Goal: Task Accomplishment & Management: Manage account settings

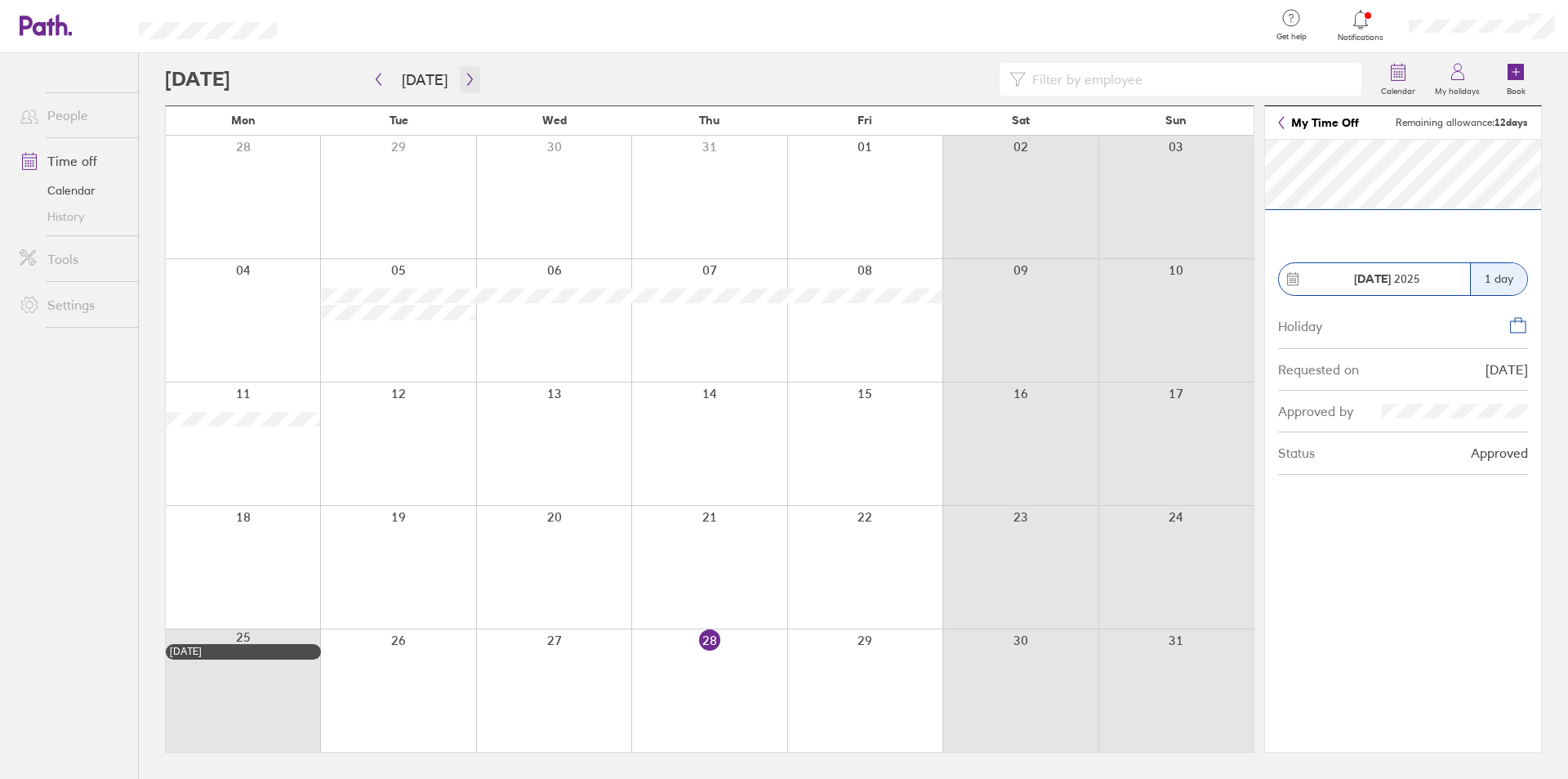
click at [464, 80] on icon "button" at bounding box center [470, 79] width 13 height 13
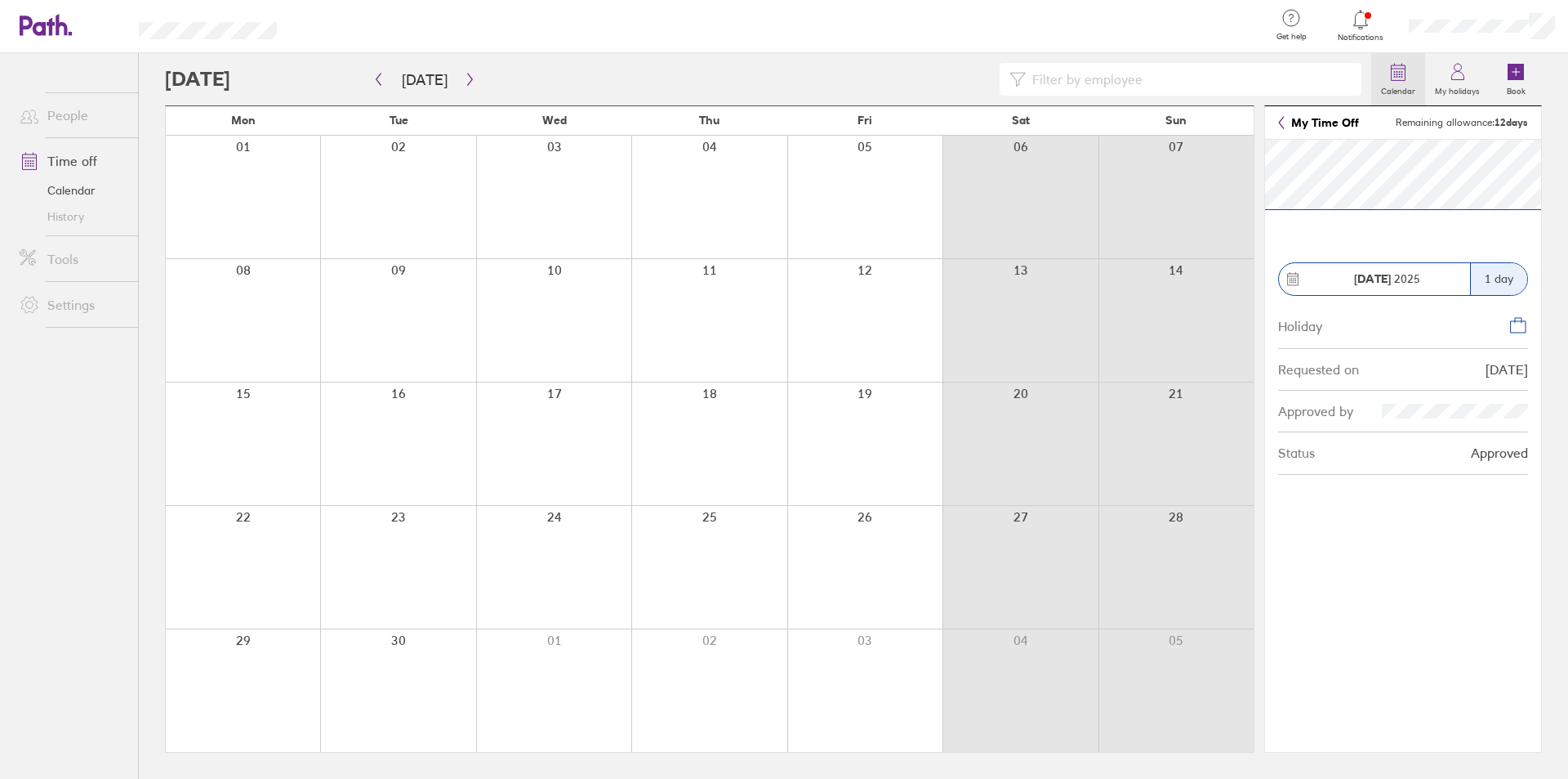
click at [1412, 78] on link "Calendar" at bounding box center [1398, 79] width 54 height 53
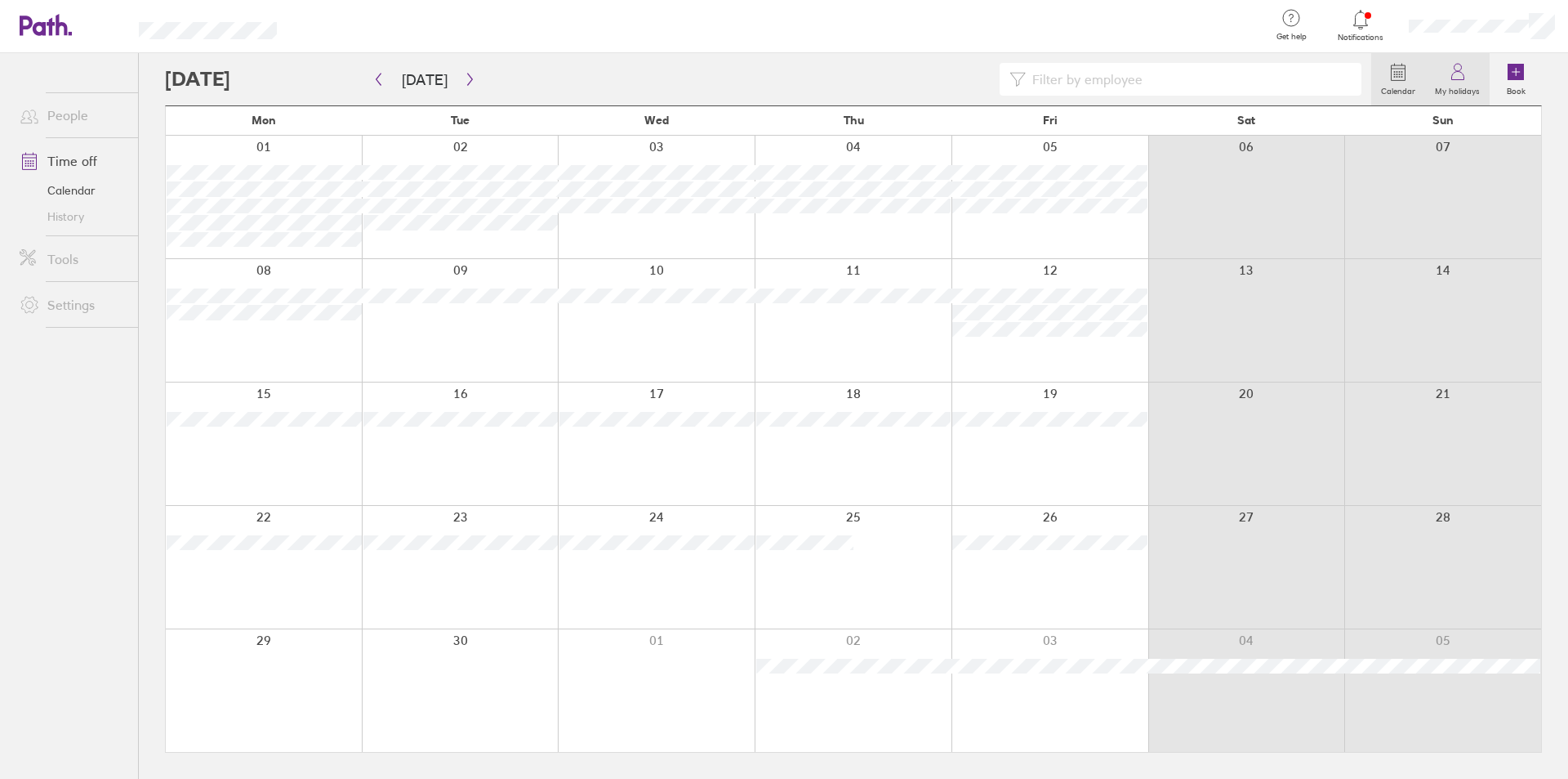
click at [1452, 78] on icon at bounding box center [1457, 76] width 13 height 8
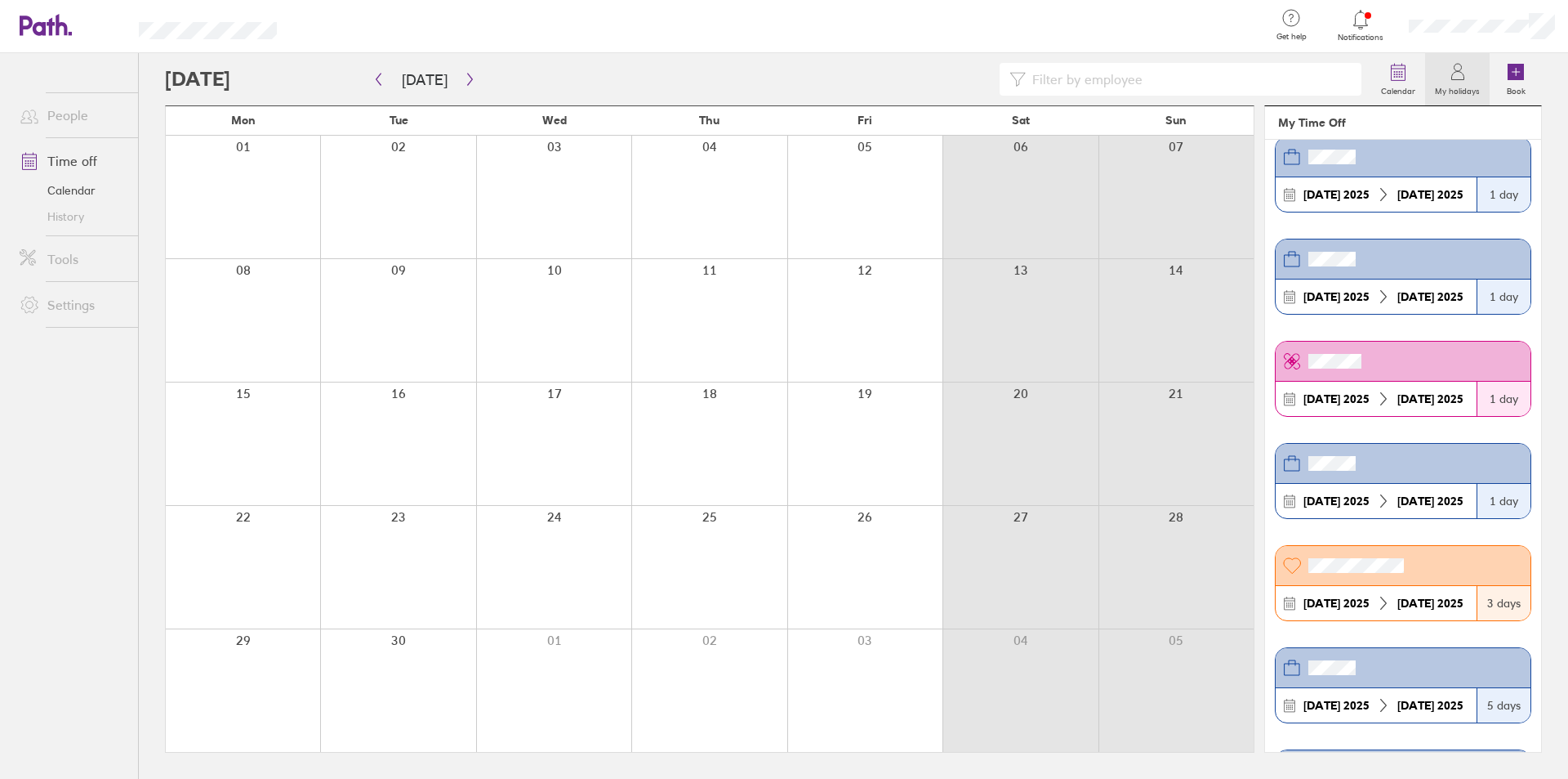
scroll to position [408, 0]
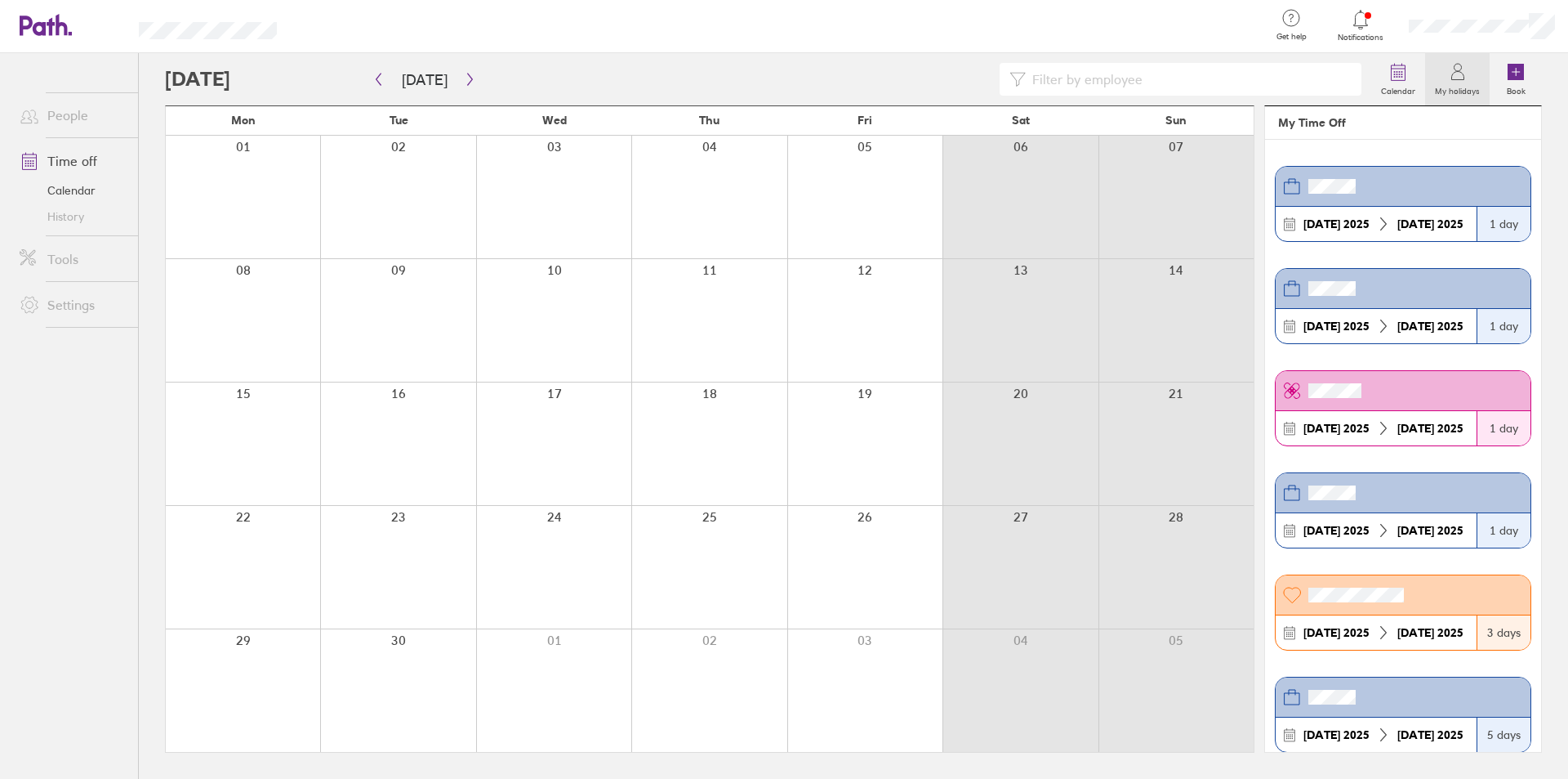
click at [1486, 219] on div "1 day" at bounding box center [1504, 224] width 54 height 34
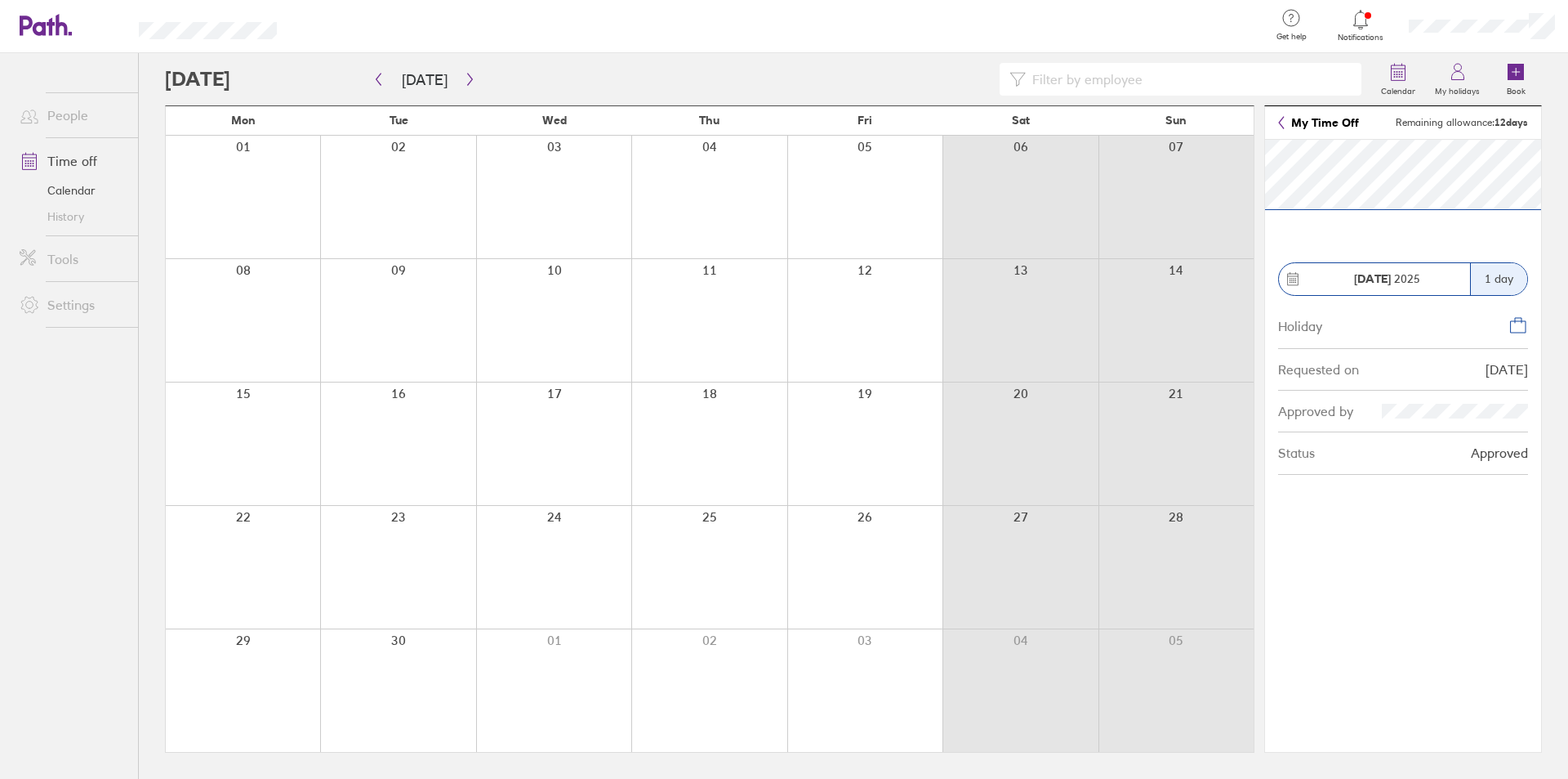
click at [1278, 115] on header "My Time Off Remaining allowance: 12 days" at bounding box center [1403, 123] width 276 height 33
click at [1281, 116] on link "My Time Off" at bounding box center [1318, 123] width 81 height 13
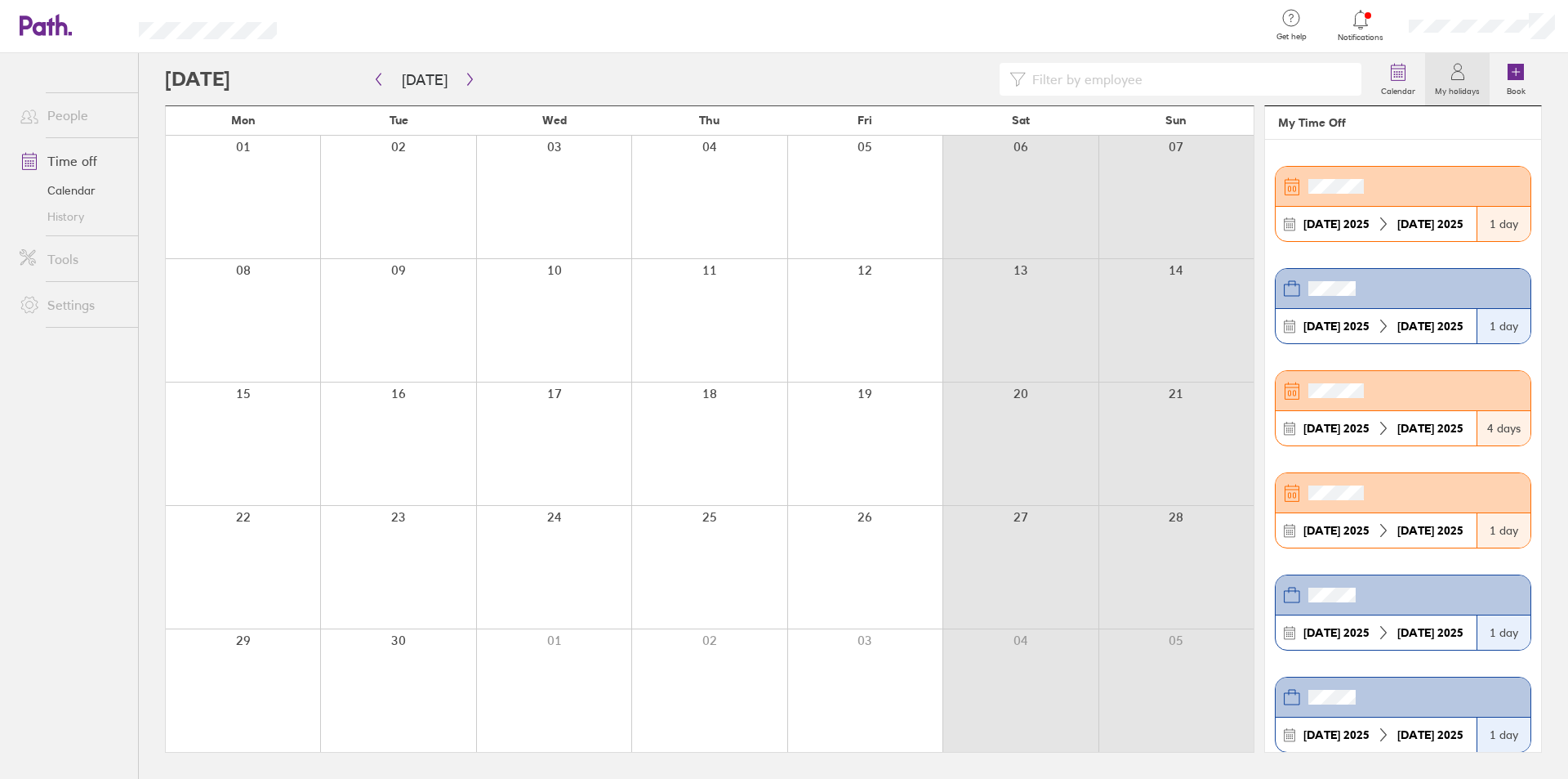
click at [1452, 83] on label "My holidays" at bounding box center [1457, 89] width 64 height 15
click at [1452, 90] on label "My holidays" at bounding box center [1457, 89] width 64 height 15
click at [1418, 298] on header at bounding box center [1403, 289] width 255 height 40
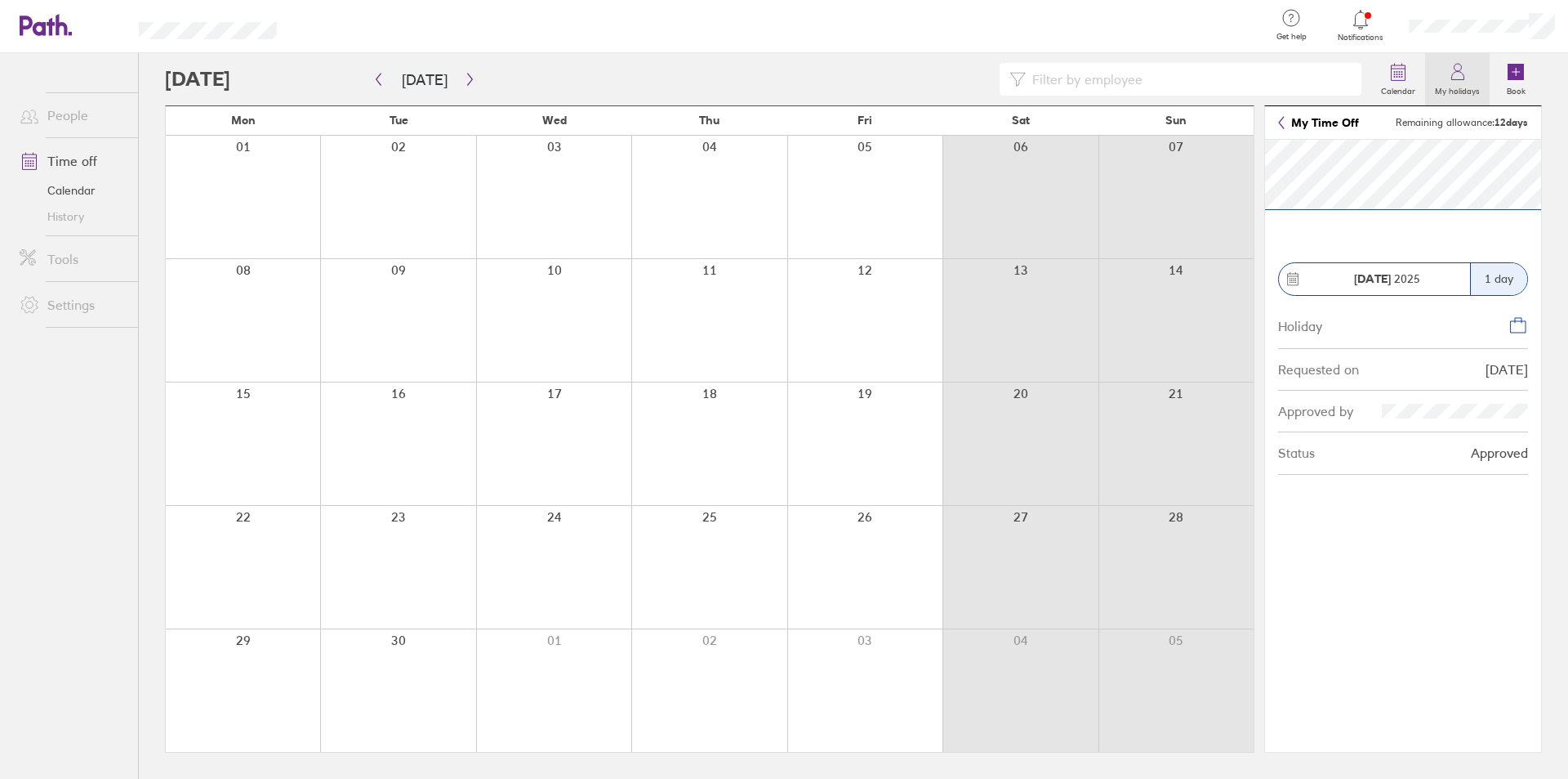
click at [1443, 74] on link "My holidays" at bounding box center [1457, 79] width 64 height 53
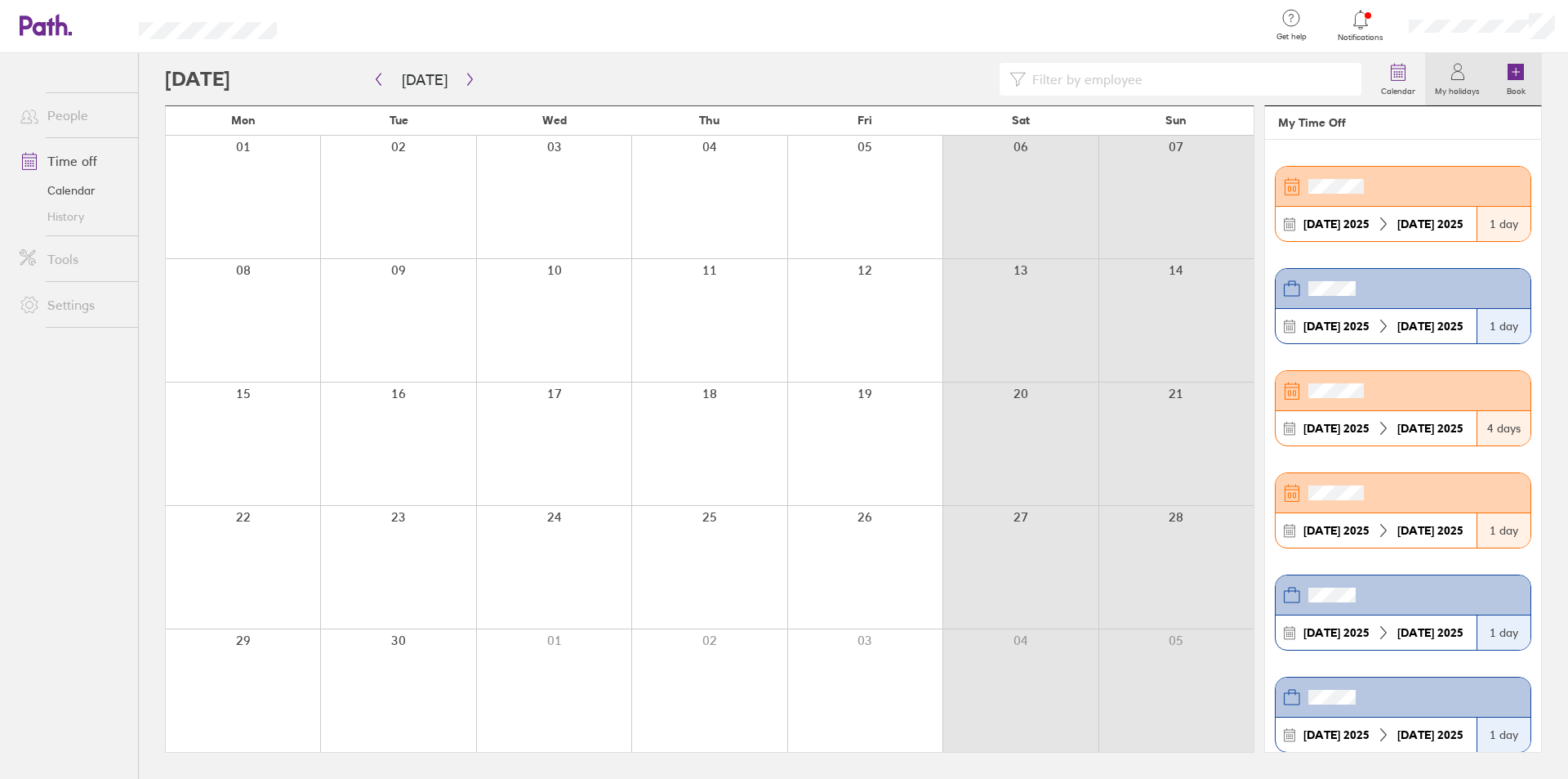
click at [1512, 68] on icon at bounding box center [1516, 72] width 17 height 17
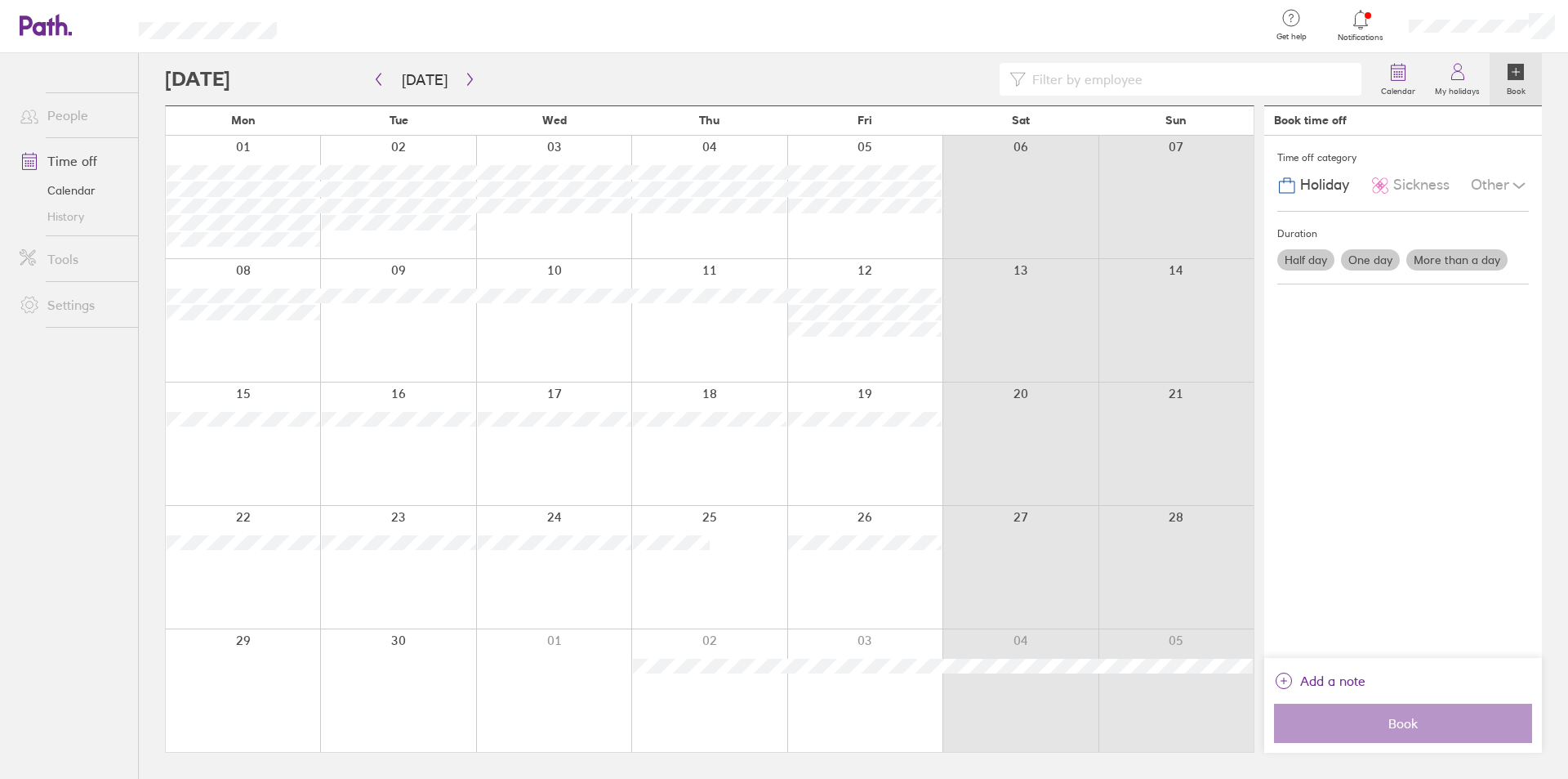
click at [1444, 258] on label "More than a day" at bounding box center [1456, 260] width 101 height 21
click at [0, 0] on input "More than a day" at bounding box center [0, 0] width 0 height 0
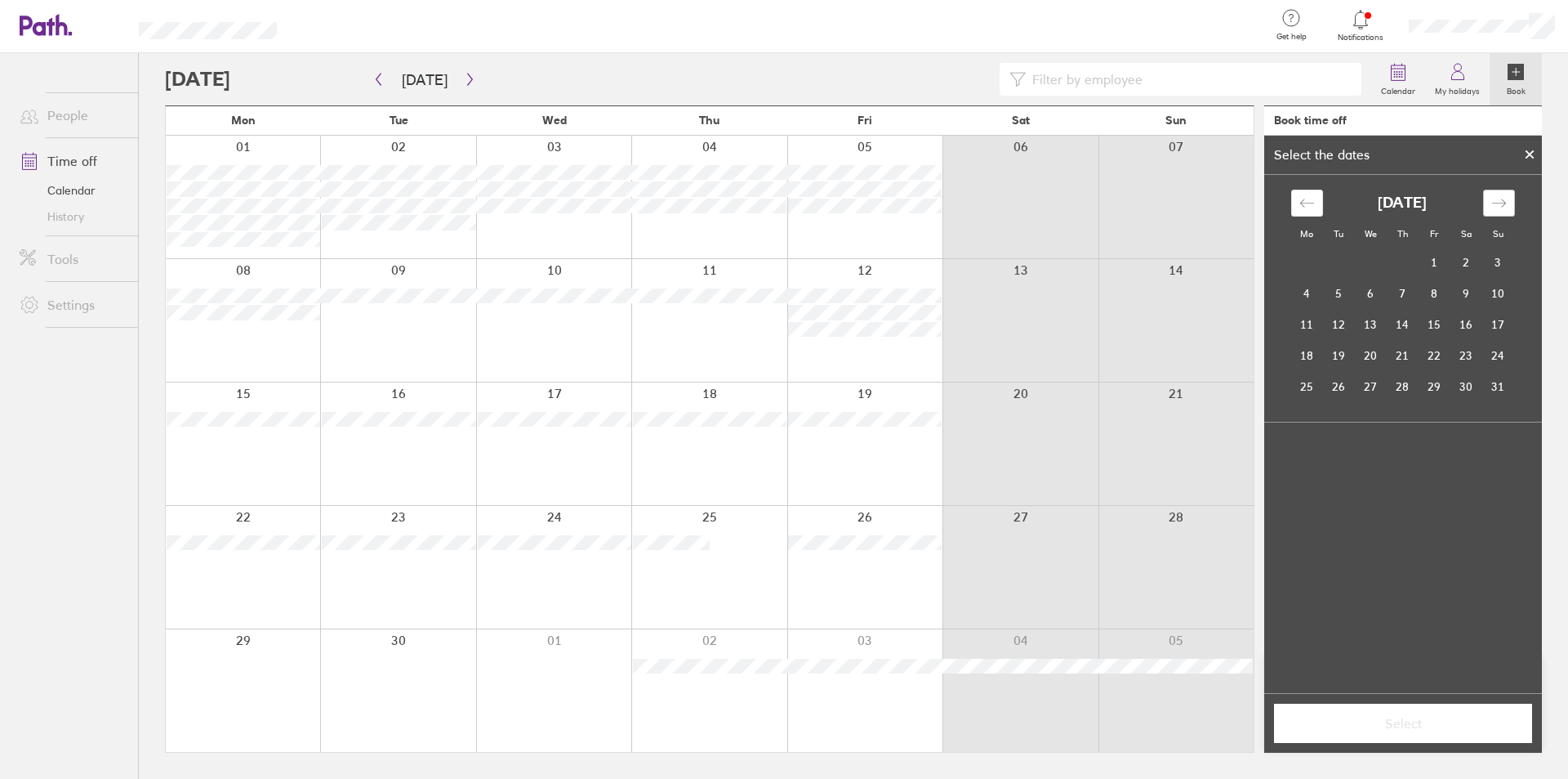
click at [1498, 195] on icon "Move forward to switch to the next month." at bounding box center [1499, 203] width 16 height 16
click at [1311, 296] on td "8" at bounding box center [1307, 293] width 32 height 31
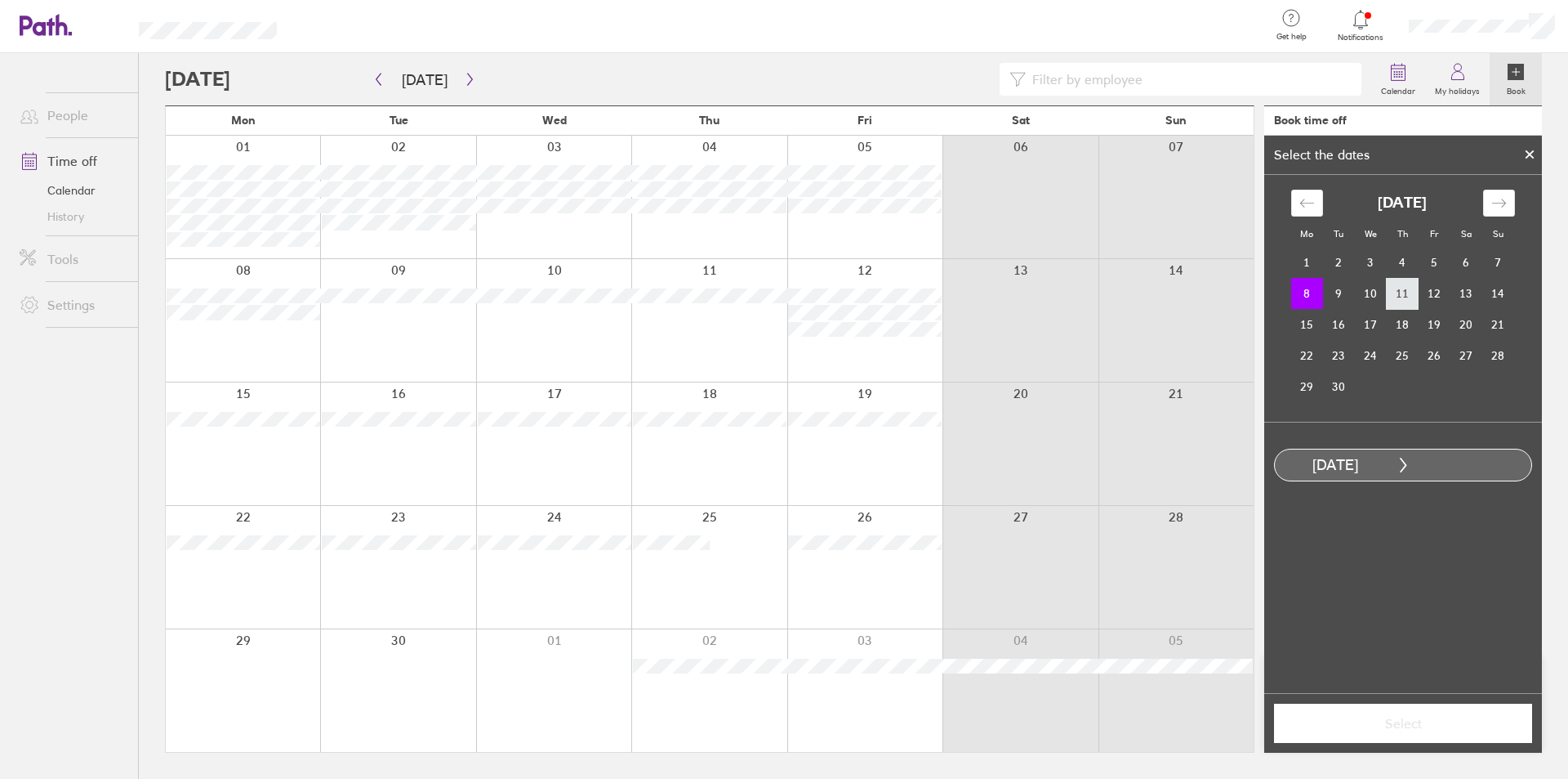
click at [1399, 293] on td "11" at bounding box center [1403, 293] width 32 height 31
click at [1433, 721] on span "Select" at bounding box center [1403, 723] width 235 height 15
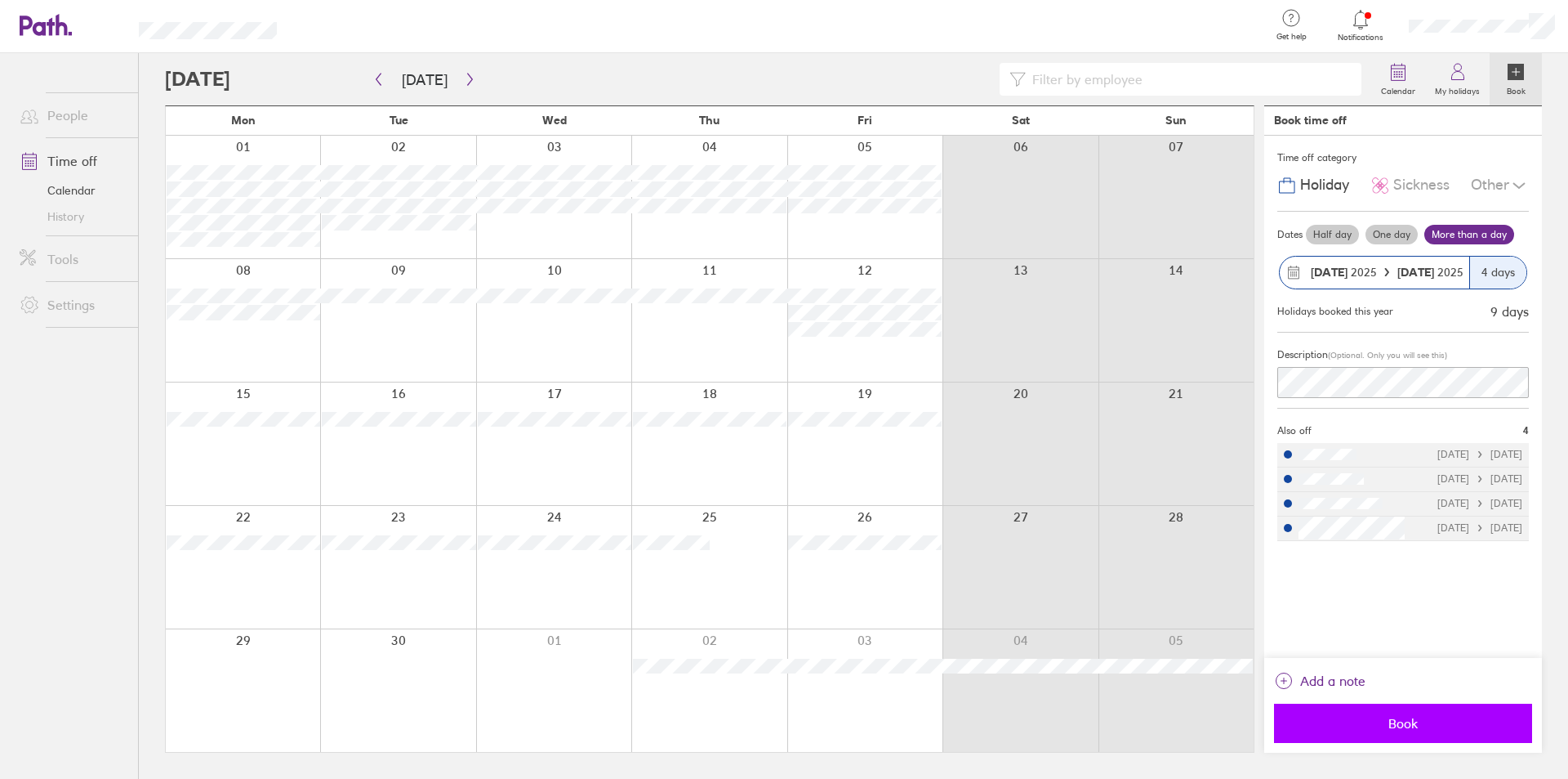
click at [1433, 726] on span "Book" at bounding box center [1403, 723] width 235 height 15
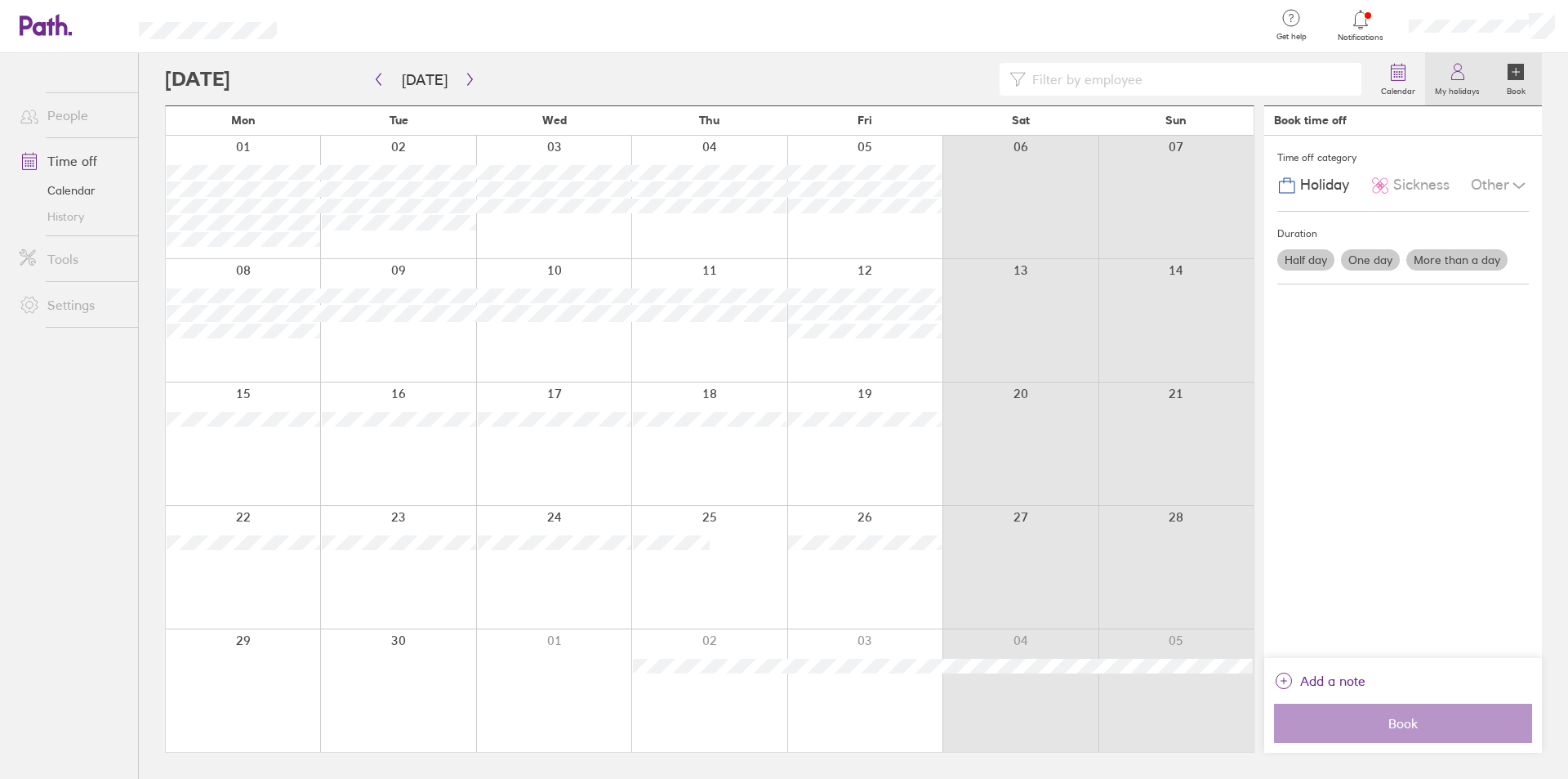
click at [1461, 89] on label "My holidays" at bounding box center [1457, 89] width 64 height 15
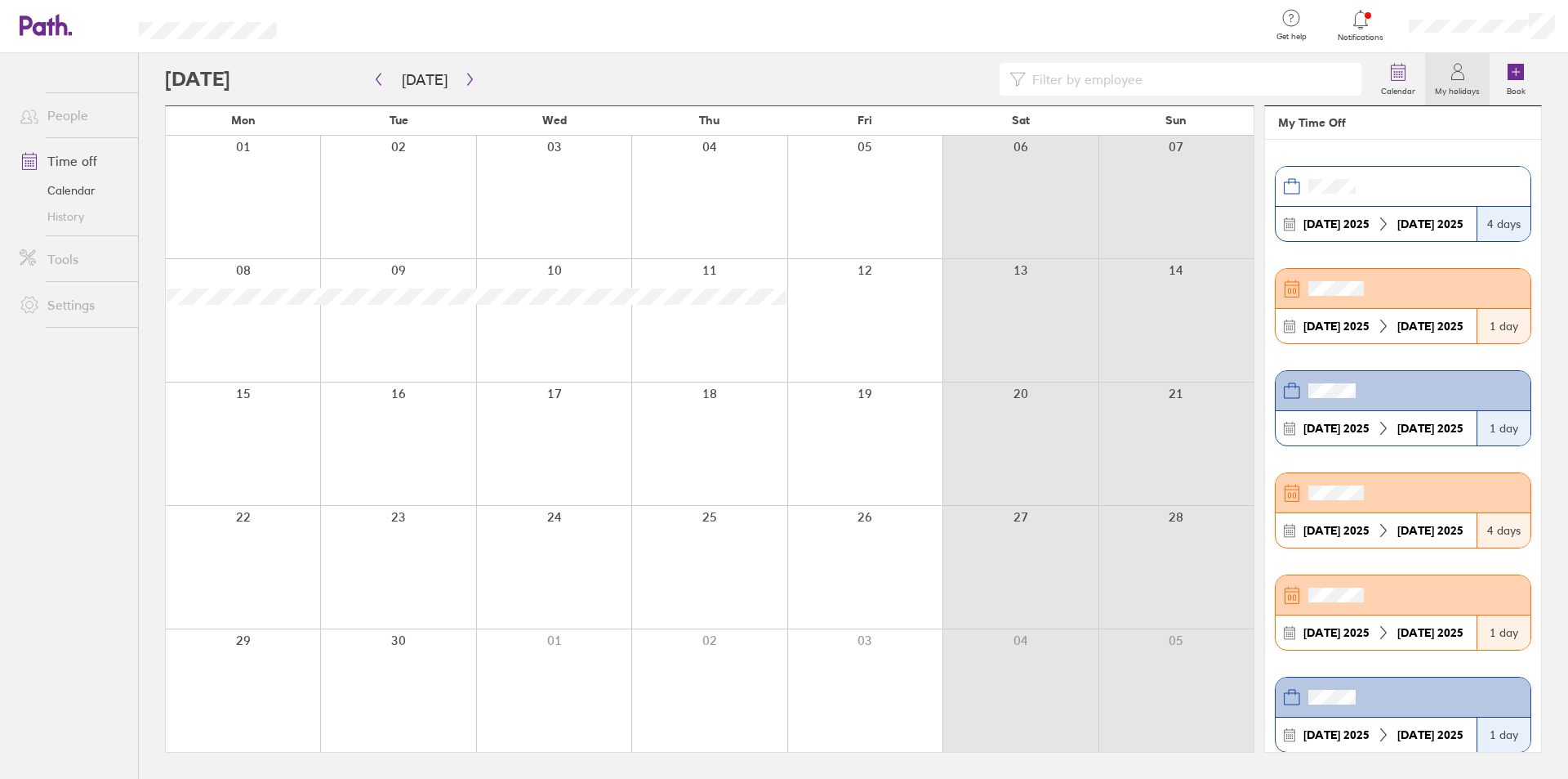
click at [1479, 215] on div "4 days" at bounding box center [1504, 224] width 54 height 34
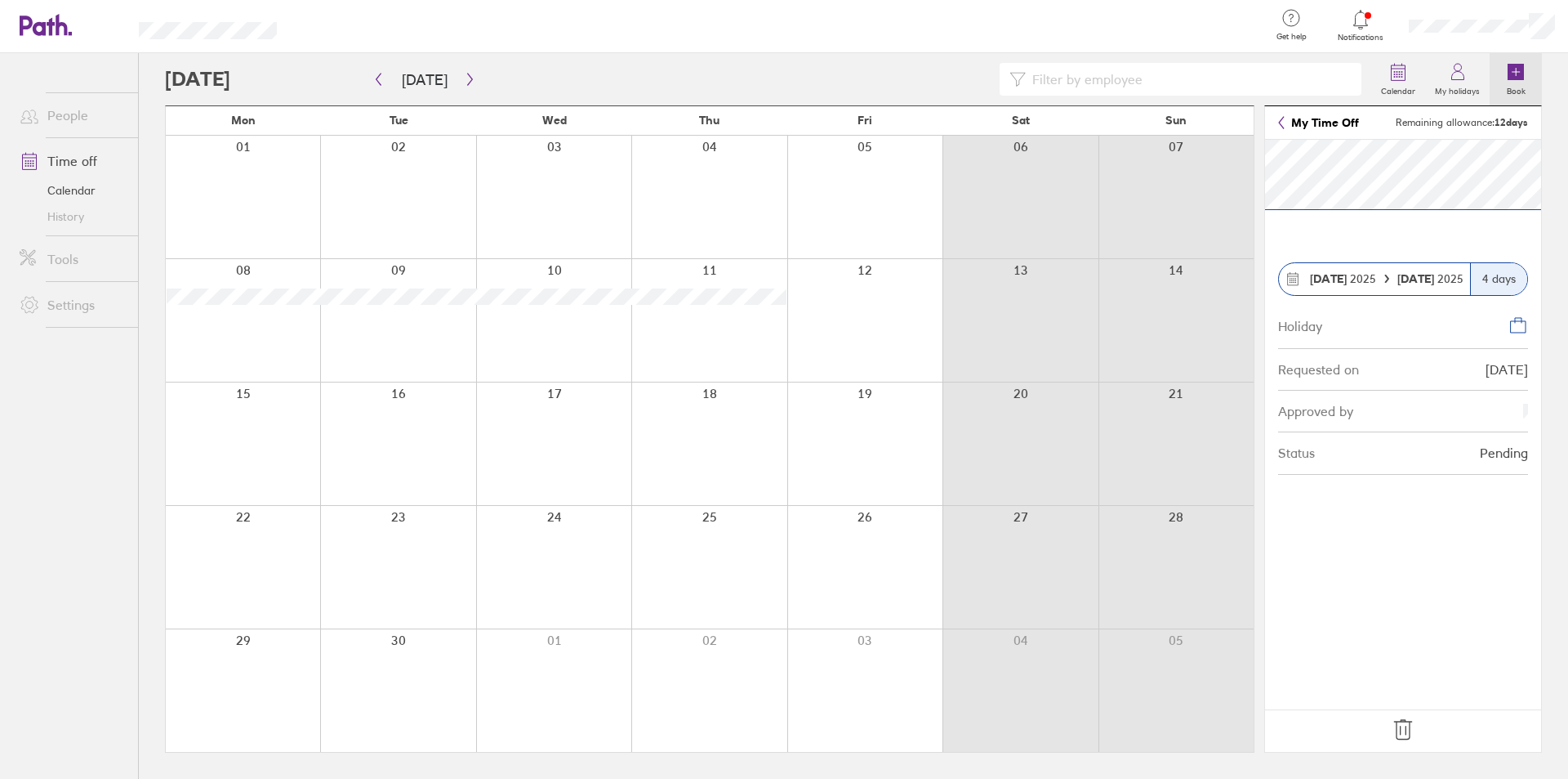
click at [1510, 81] on icon at bounding box center [1515, 71] width 19 height 19
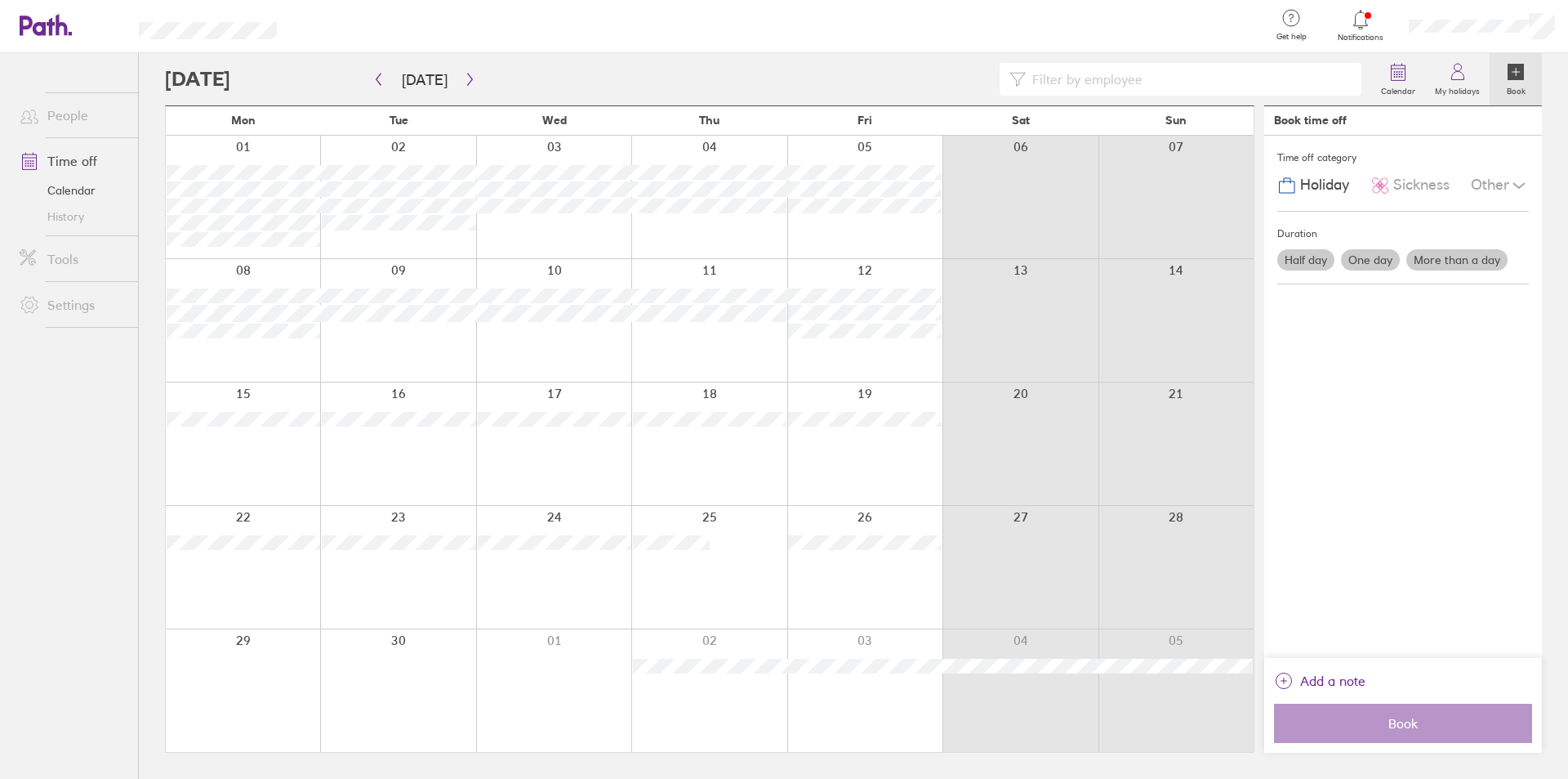
click at [1513, 69] on icon at bounding box center [1516, 72] width 17 height 17
click at [1520, 71] on icon at bounding box center [1516, 72] width 17 height 17
click at [1376, 256] on label "One day" at bounding box center [1370, 260] width 58 height 21
click at [0, 0] on input "One day" at bounding box center [0, 0] width 0 height 0
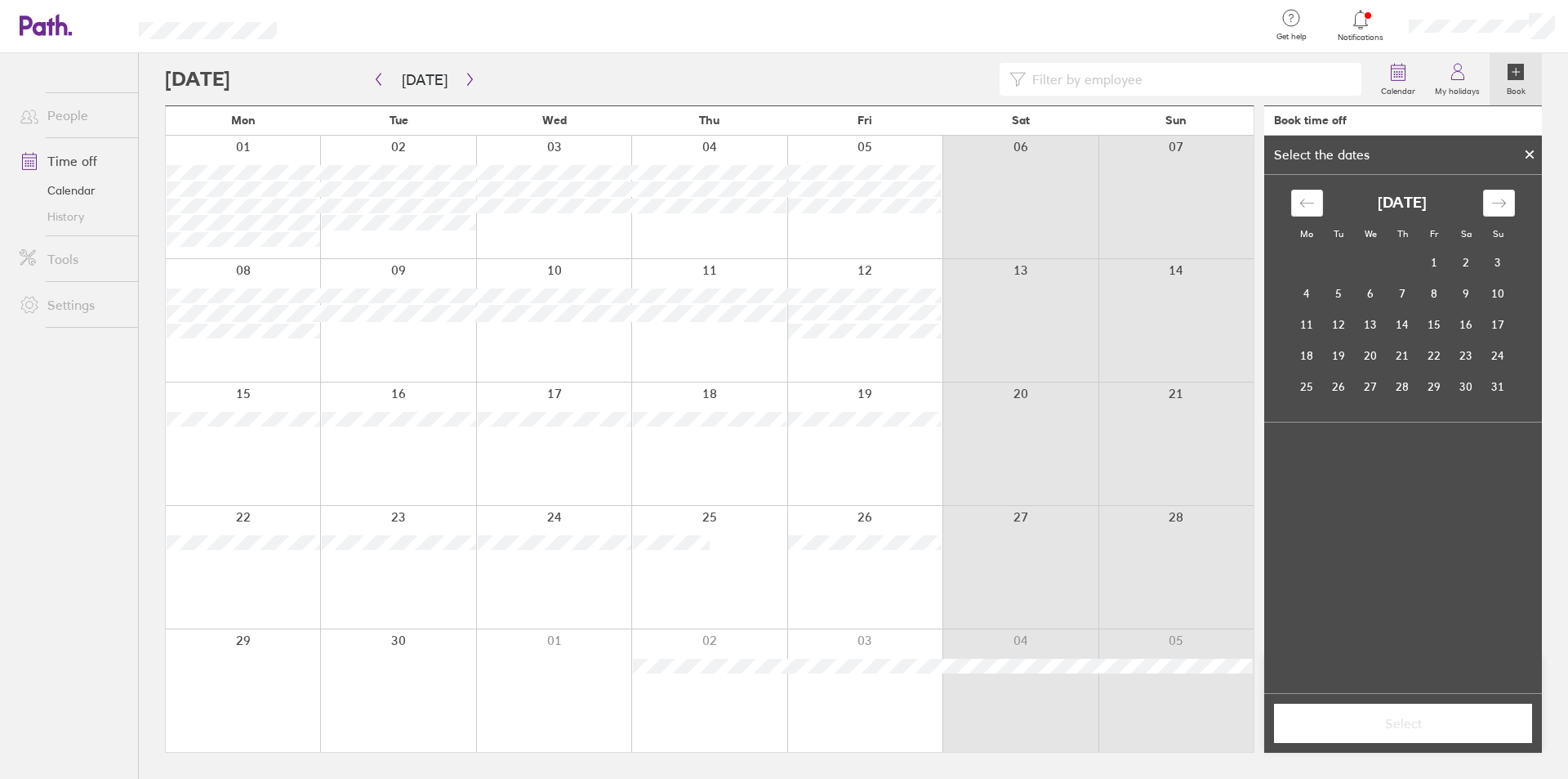
click at [1529, 154] on icon at bounding box center [1530, 154] width 7 height 7
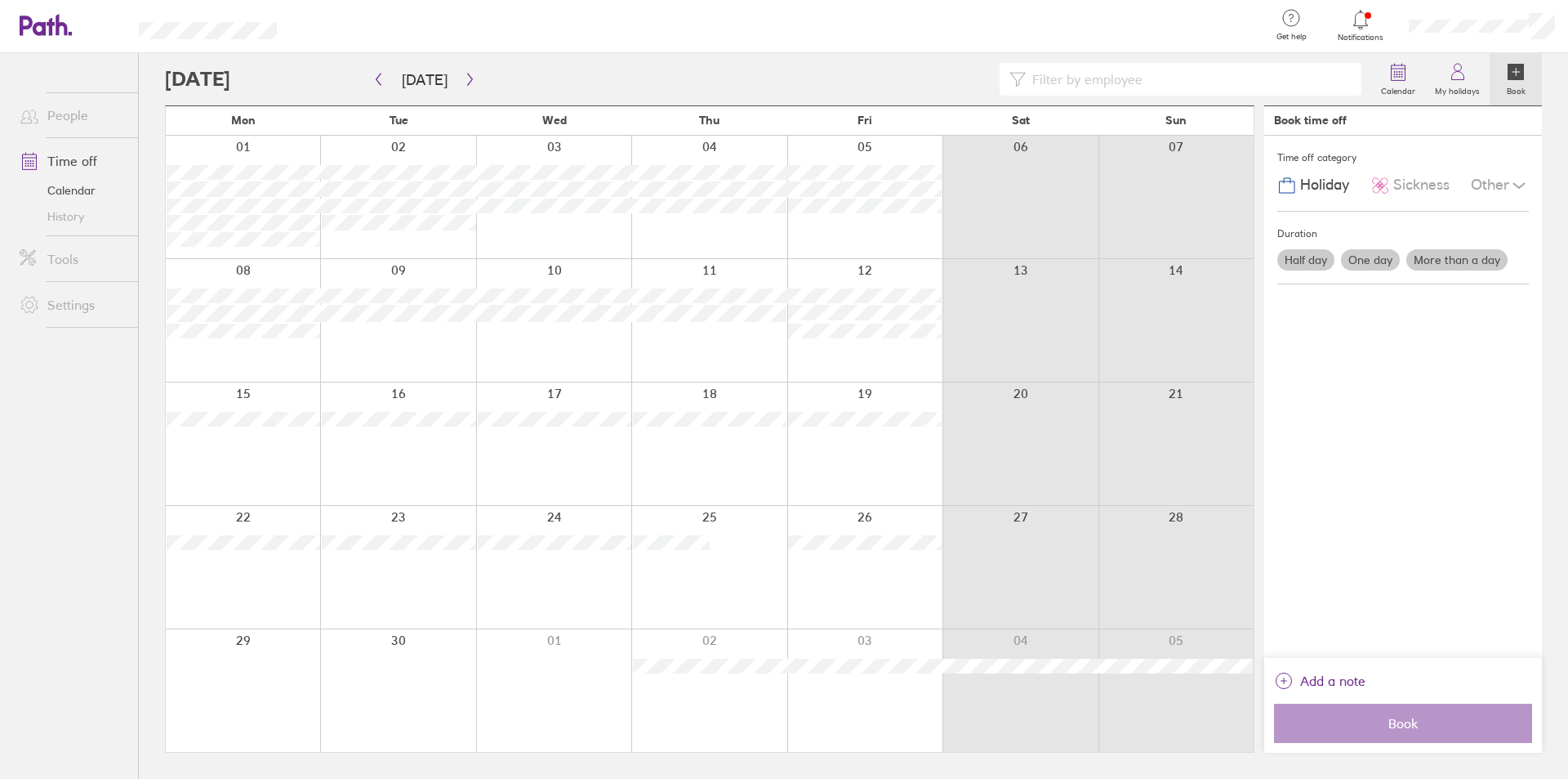
click at [1482, 250] on label "More than a day" at bounding box center [1456, 260] width 101 height 21
click at [0, 0] on input "More than a day" at bounding box center [0, 0] width 0 height 0
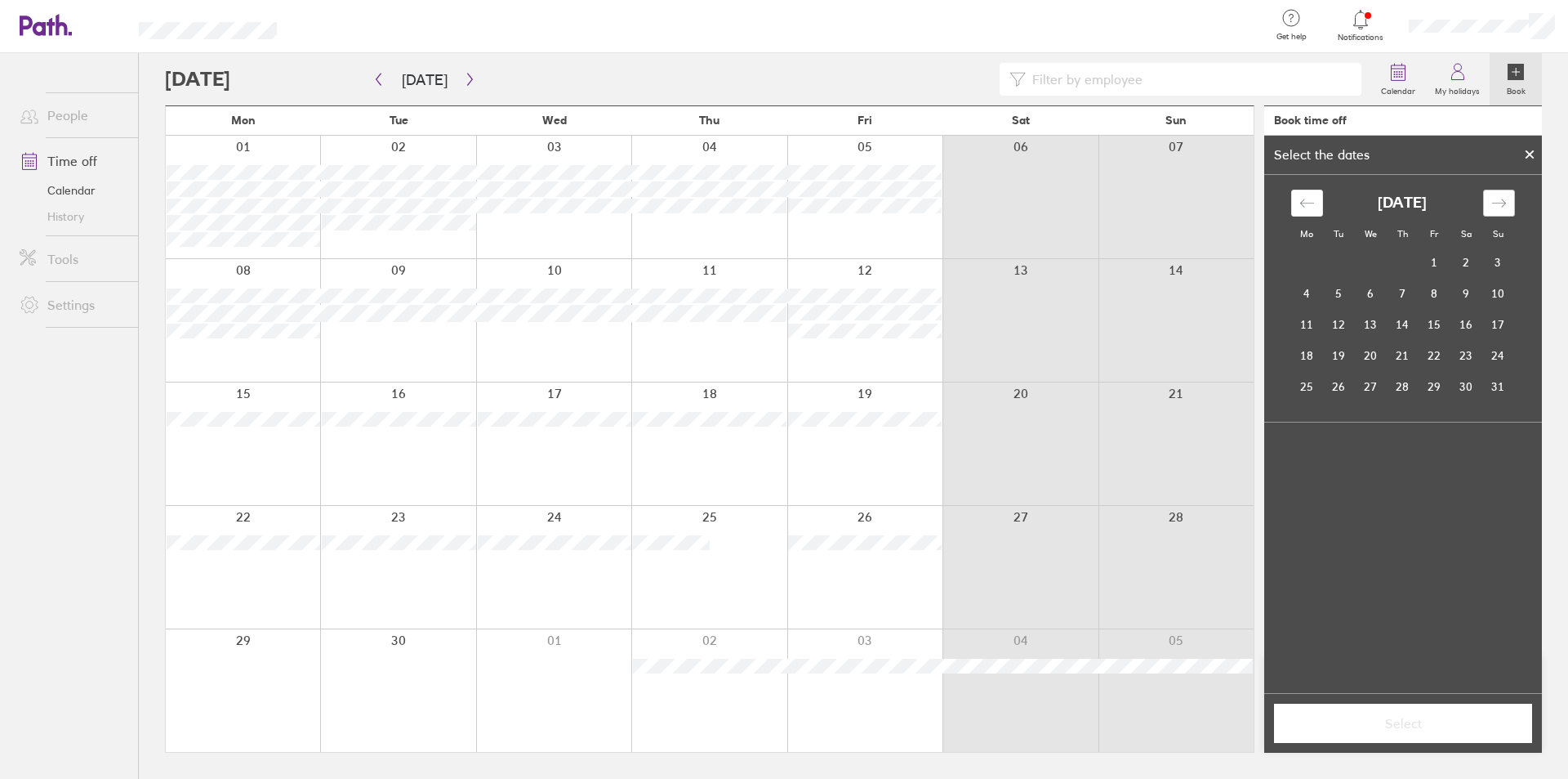
click at [1497, 208] on icon "Move forward to switch to the next month." at bounding box center [1499, 203] width 16 height 16
click at [1308, 360] on td "22" at bounding box center [1307, 355] width 32 height 31
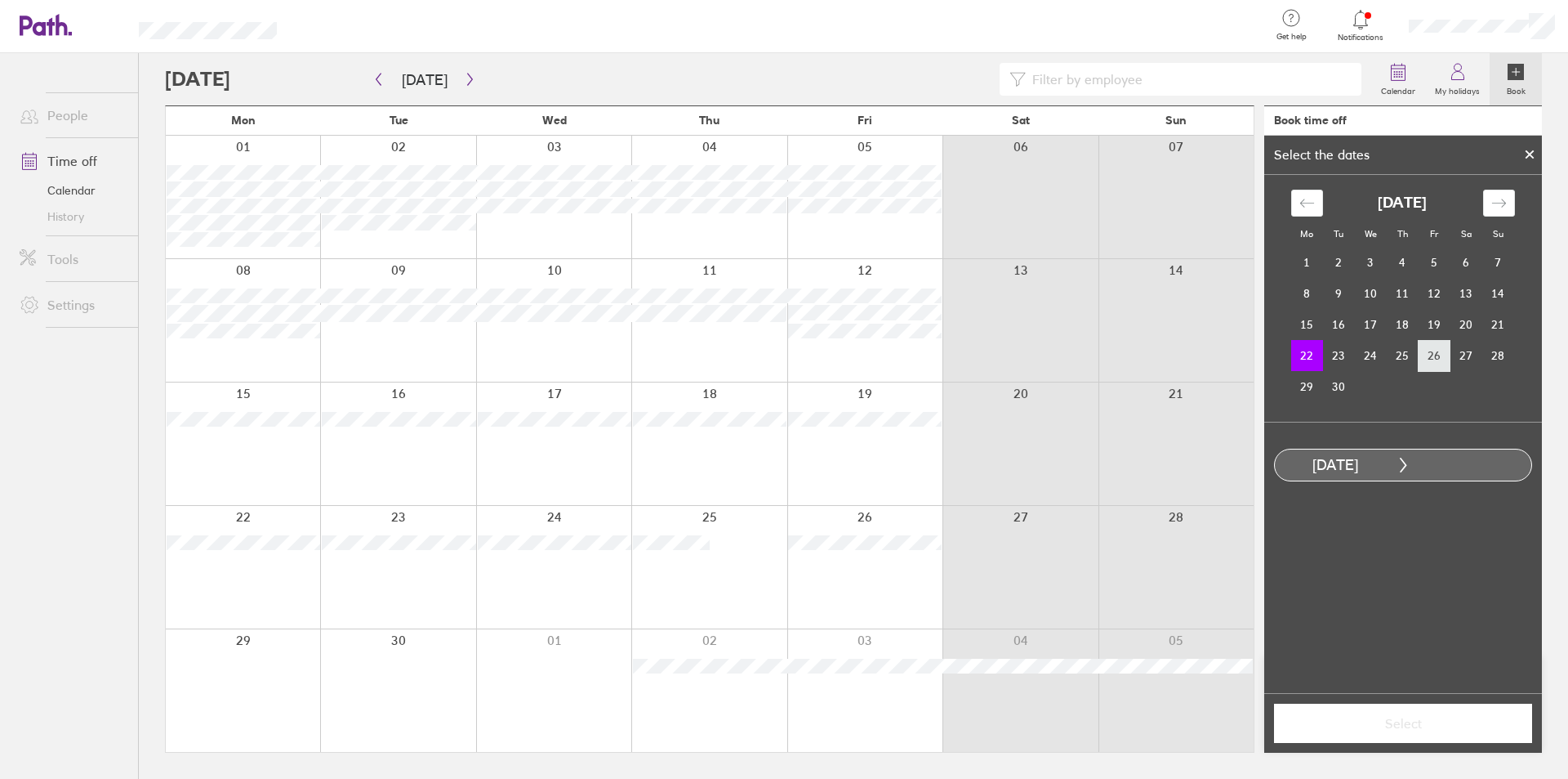
click at [1435, 357] on td "26" at bounding box center [1434, 355] width 32 height 31
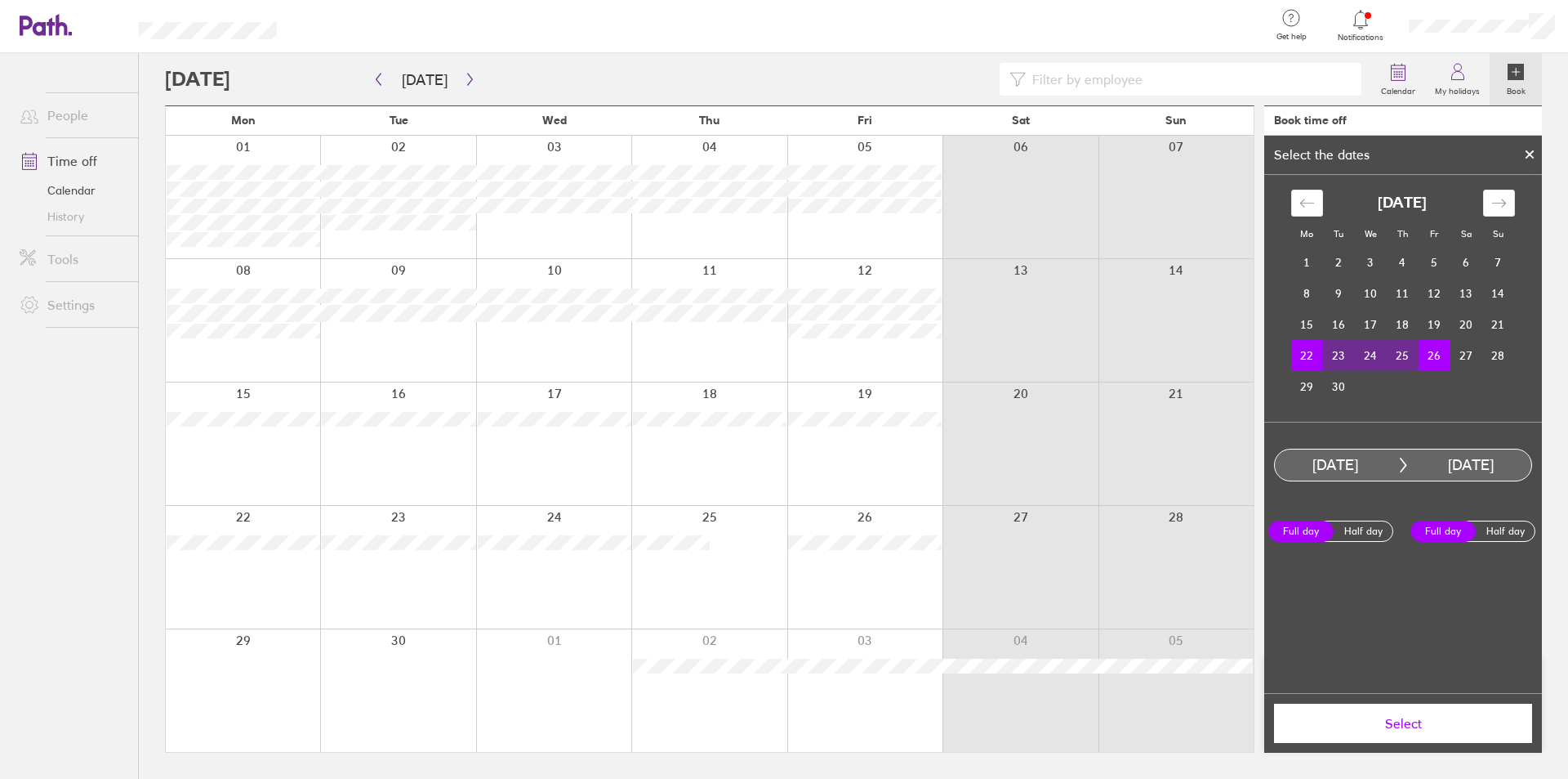
click at [1434, 722] on span "Select" at bounding box center [1403, 723] width 235 height 15
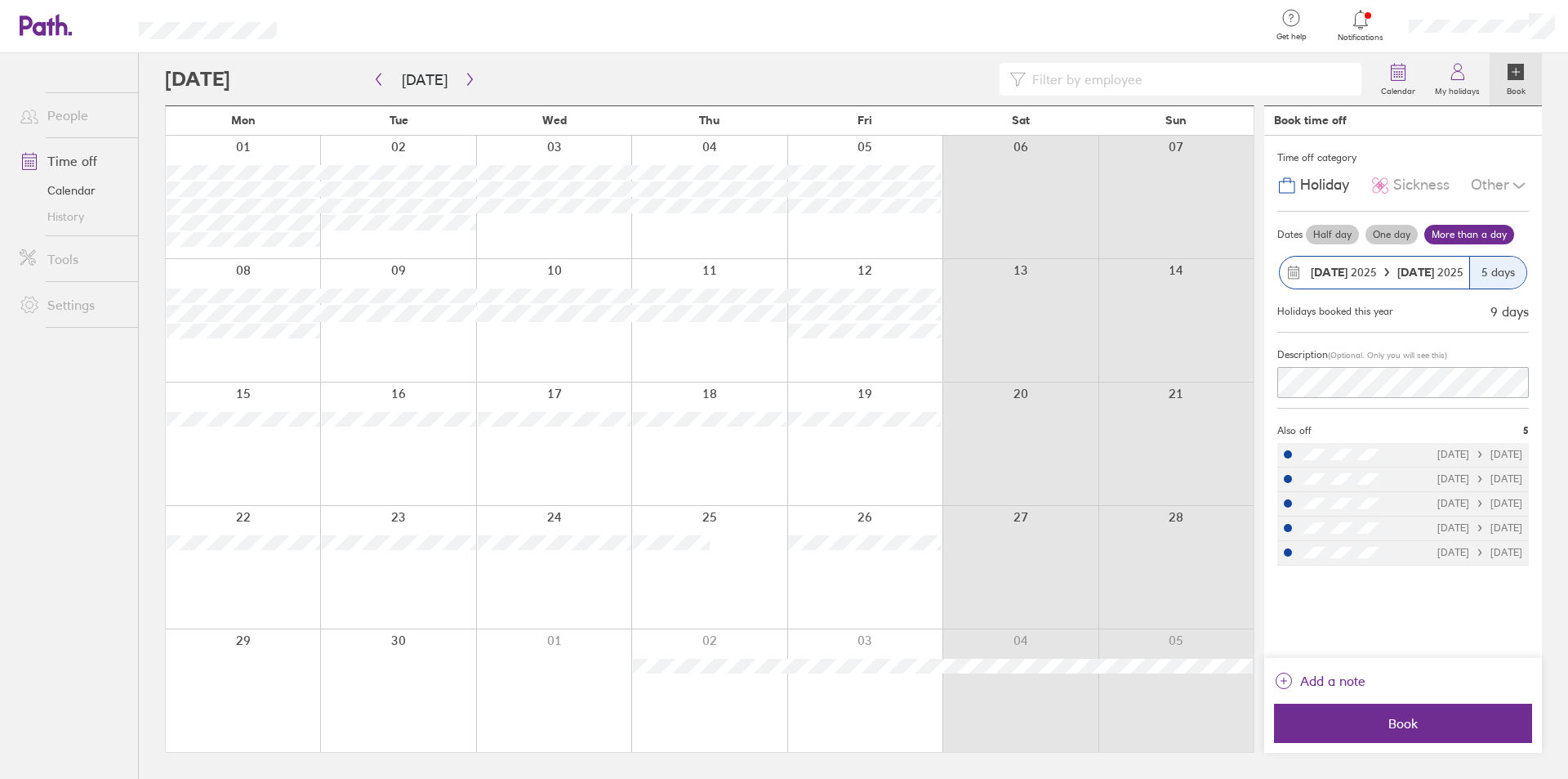
click at [1434, 722] on span "Book" at bounding box center [1403, 723] width 235 height 15
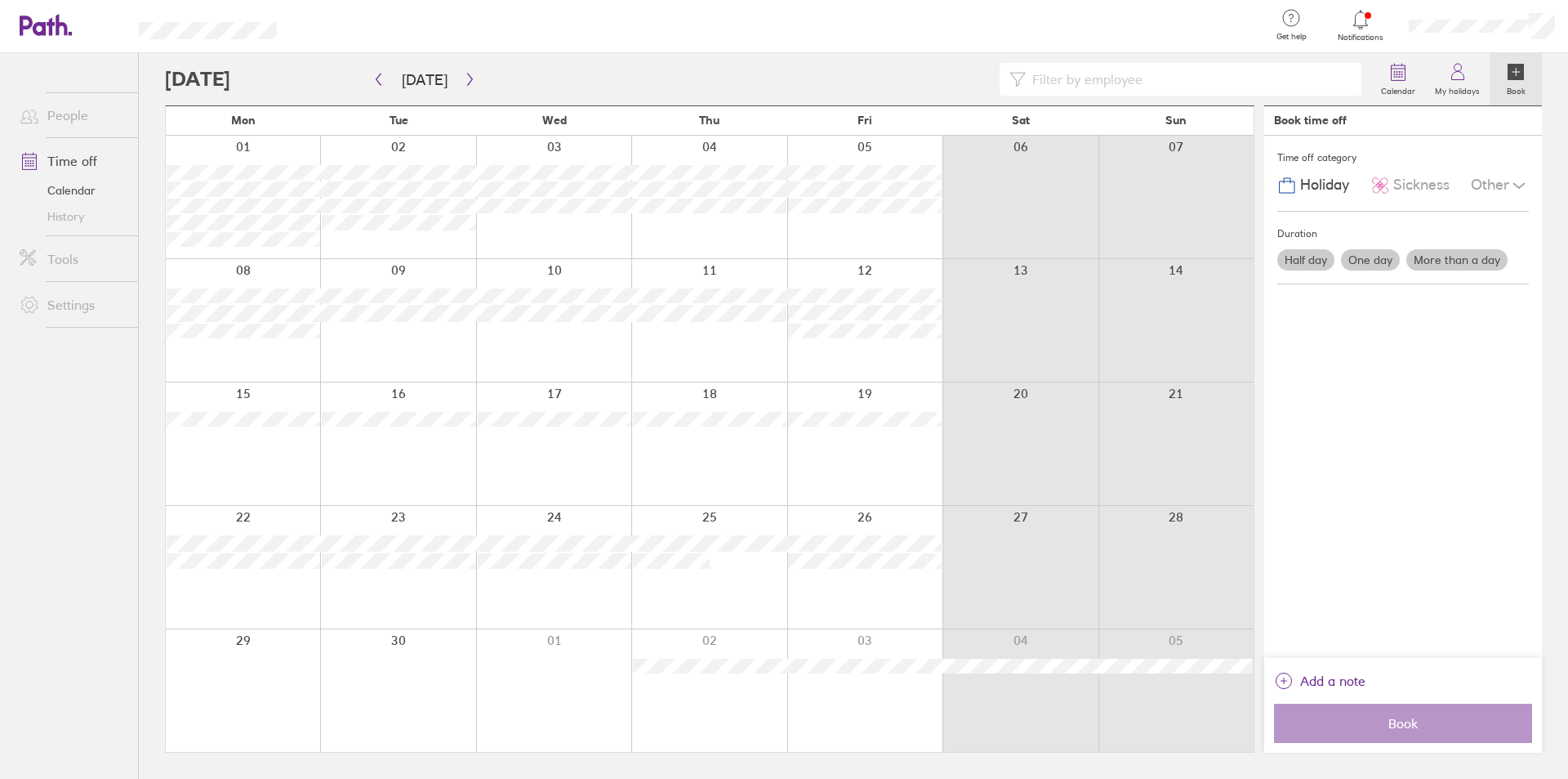
click at [1513, 72] on icon at bounding box center [1516, 72] width 8 height 0
click at [1375, 262] on label "One day" at bounding box center [1370, 260] width 58 height 21
click at [0, 0] on input "One day" at bounding box center [0, 0] width 0 height 0
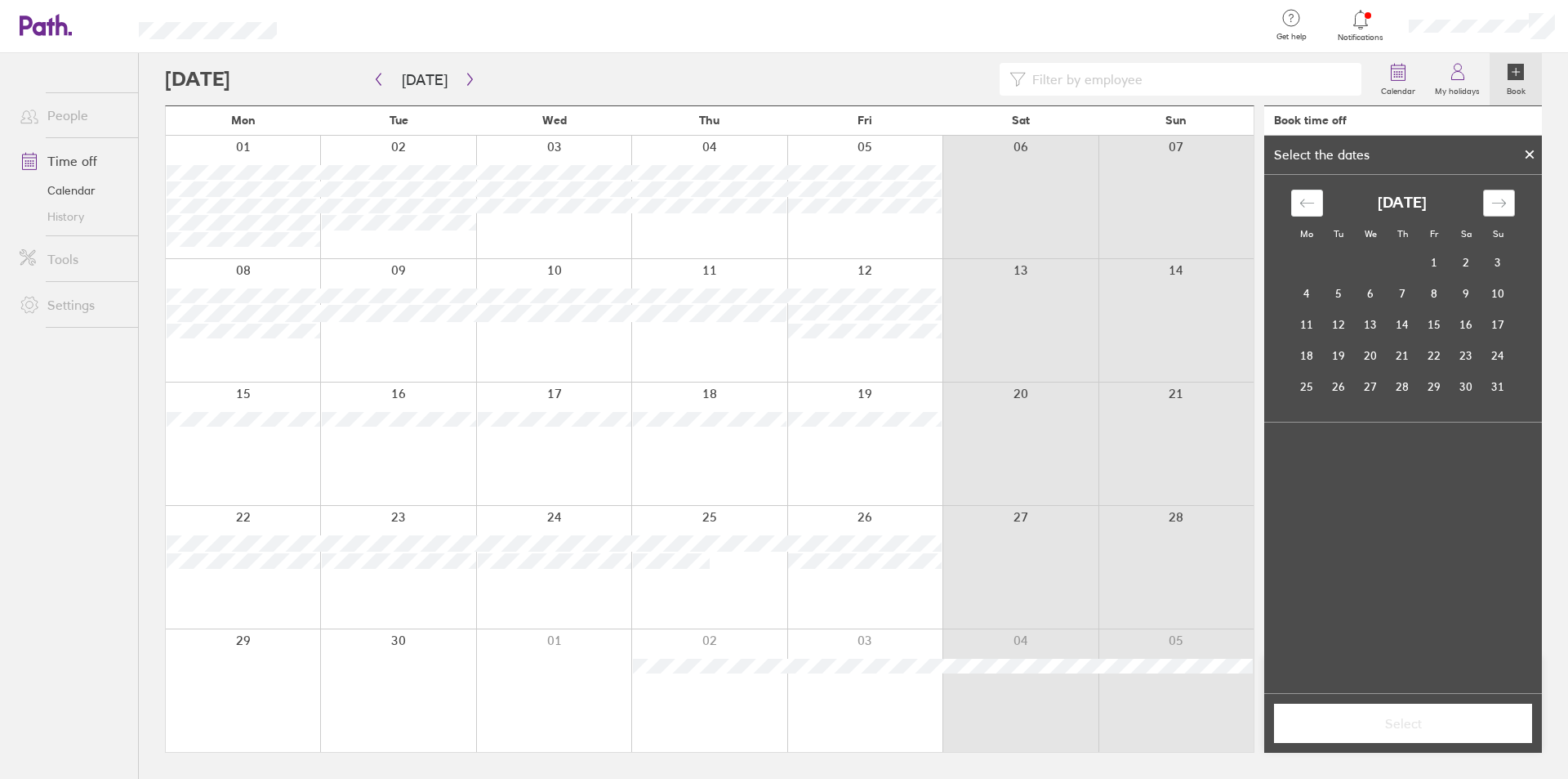
click at [1486, 195] on div "Move forward to switch to the next month." at bounding box center [1499, 203] width 32 height 27
click at [1300, 394] on td "29" at bounding box center [1307, 386] width 32 height 31
click at [1367, 717] on span "Select" at bounding box center [1403, 723] width 235 height 15
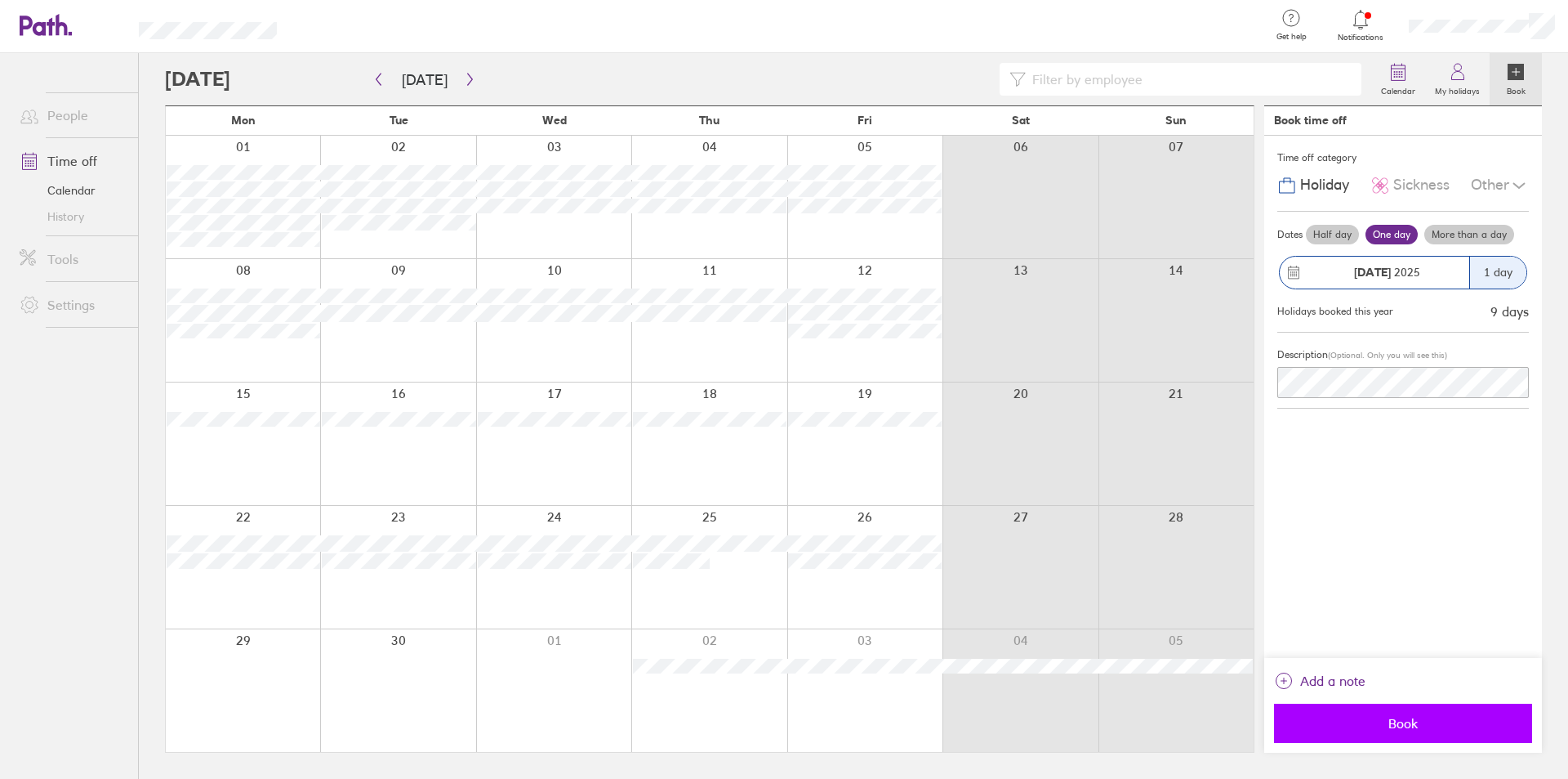
click at [1409, 728] on span "Book" at bounding box center [1403, 723] width 235 height 15
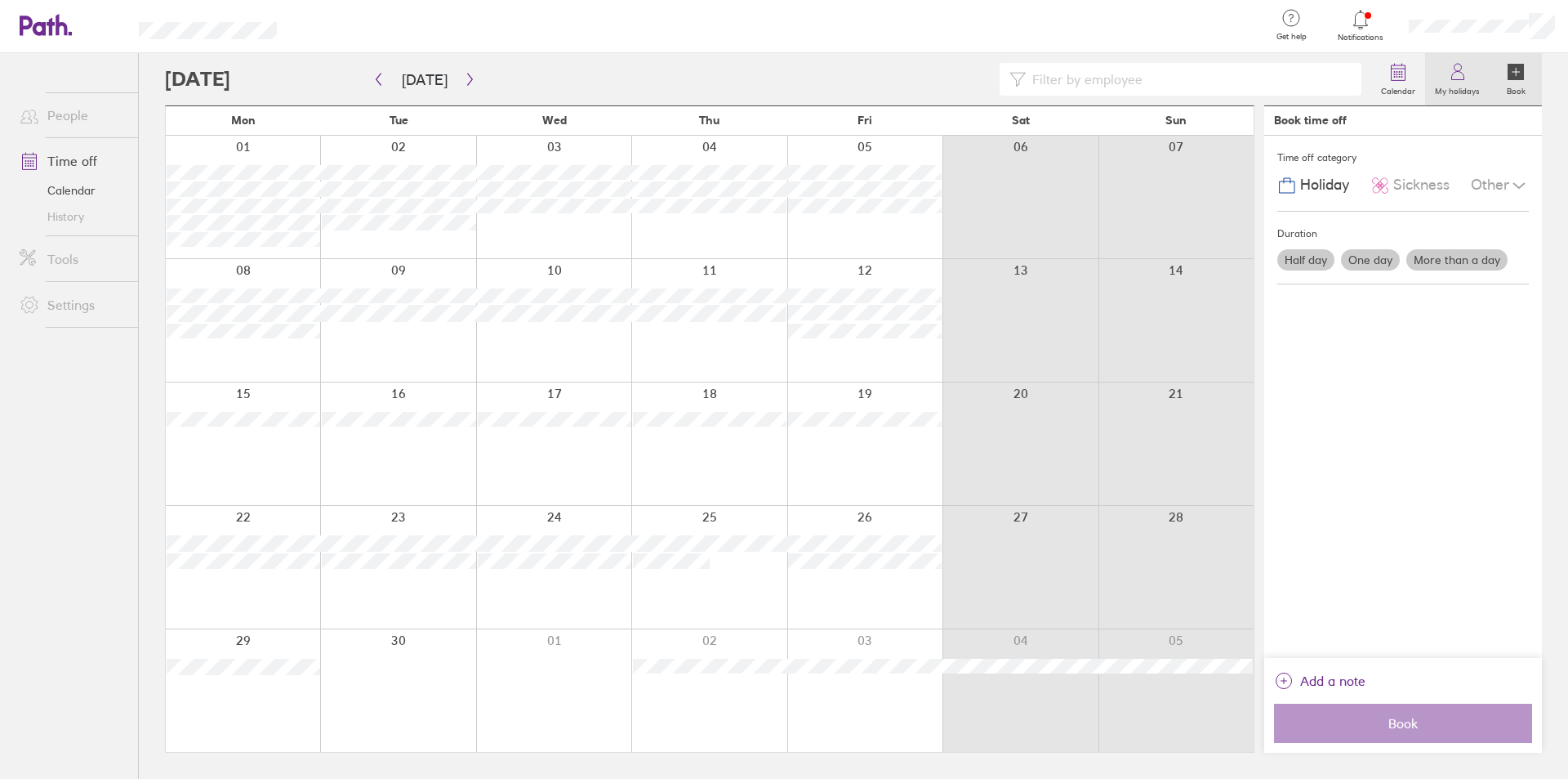
click at [1460, 80] on icon at bounding box center [1457, 76] width 13 height 8
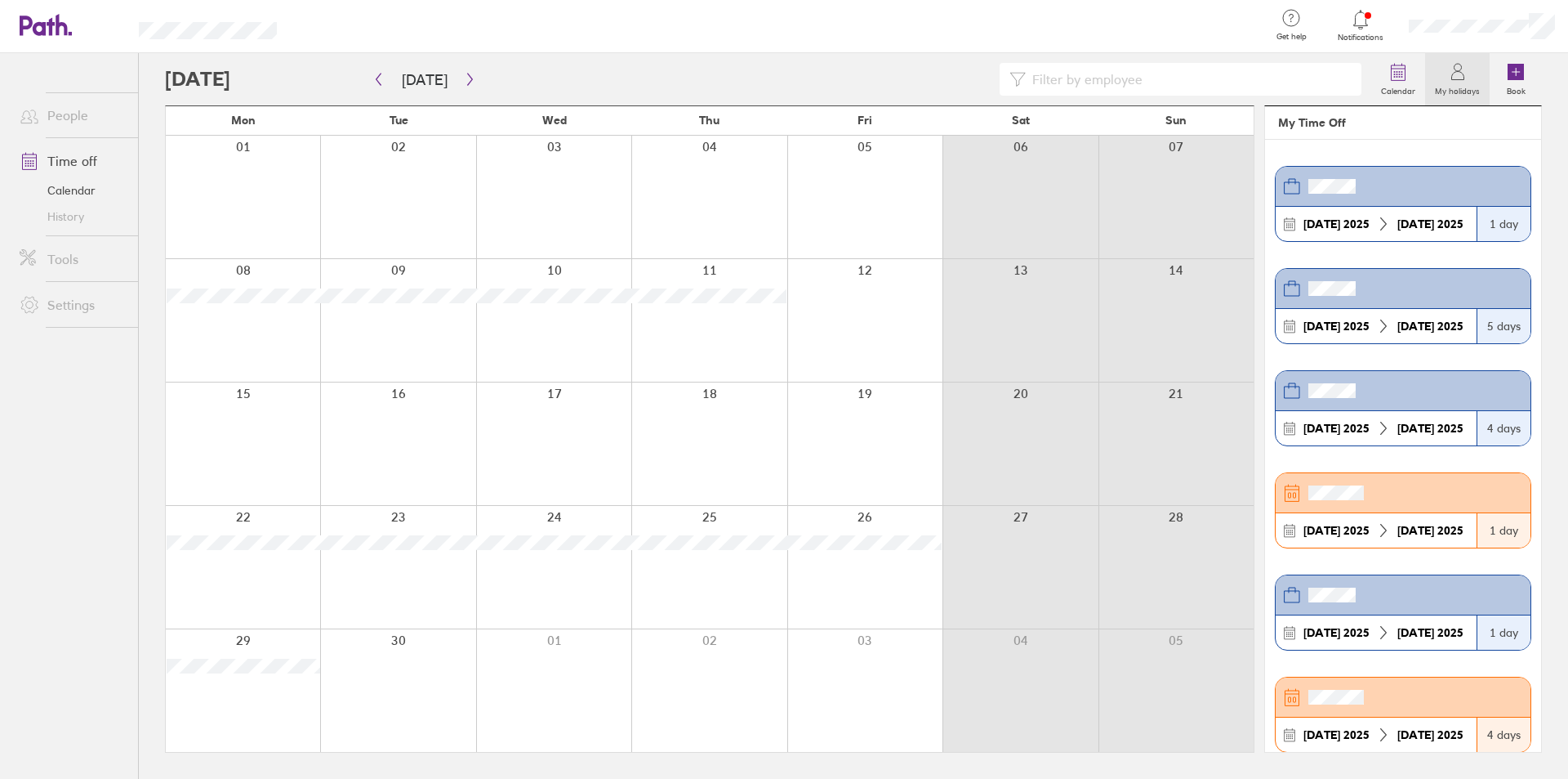
click at [1407, 210] on div "[DATE] [DATE]" at bounding box center [1376, 224] width 201 height 34
